Goal: Task Accomplishment & Management: Manage account settings

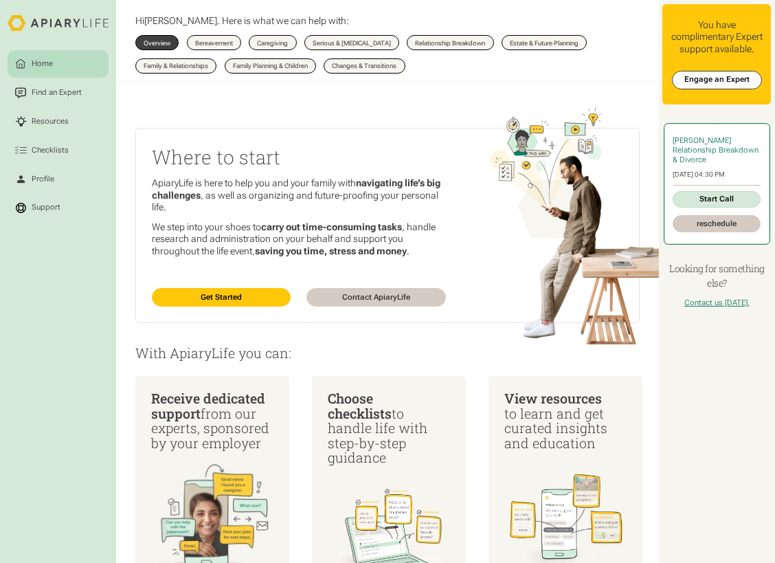
click at [706, 232] on link "reschedule" at bounding box center [717, 223] width 88 height 16
